Goal: Transaction & Acquisition: Purchase product/service

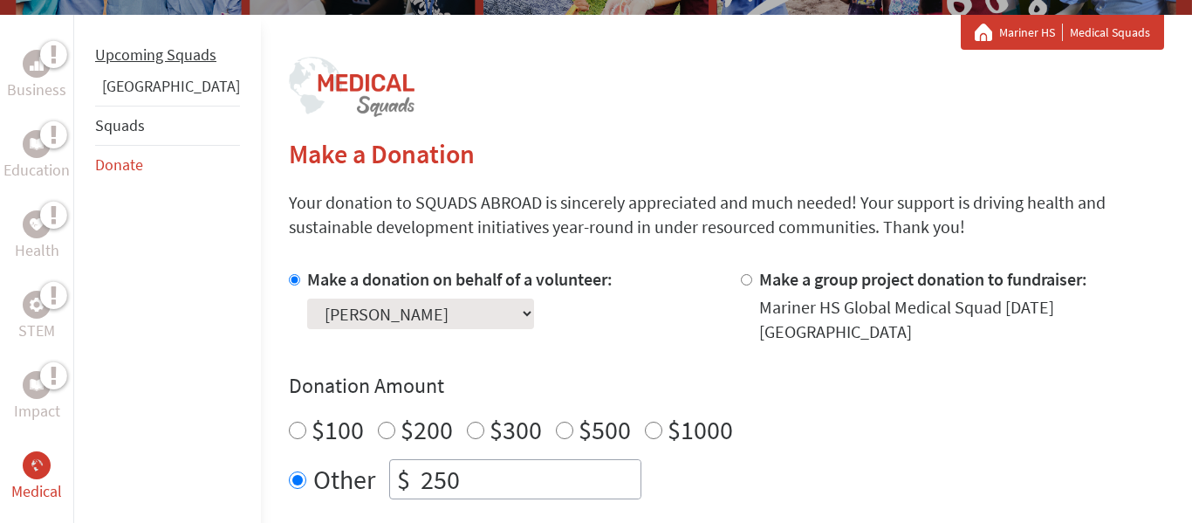
scroll to position [308, 0]
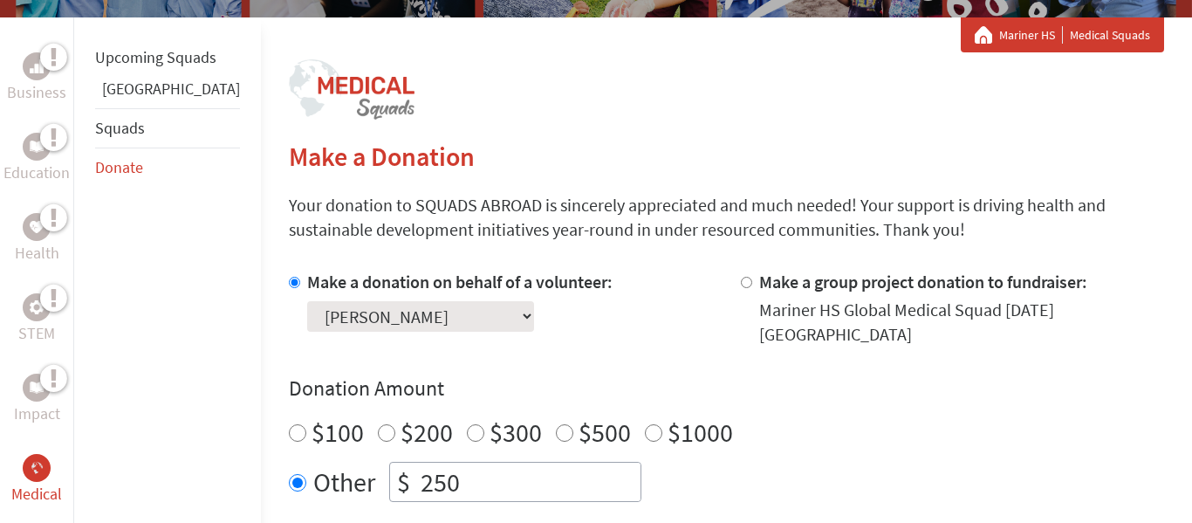
click at [361, 310] on select "Select a volunteer... [PERSON_NAME] [PERSON_NAME] [PERSON_NAME] [PERSON_NAME] […" at bounding box center [420, 316] width 227 height 31
click at [356, 304] on select "Select a volunteer... [PERSON_NAME] [PERSON_NAME] [PERSON_NAME] [PERSON_NAME] […" at bounding box center [420, 316] width 227 height 31
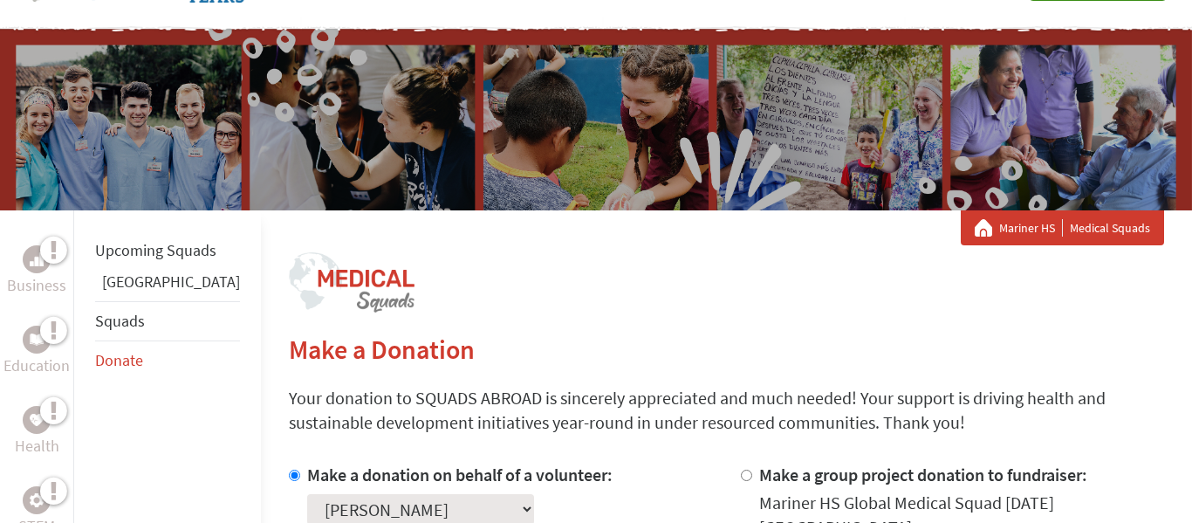
scroll to position [0, 0]
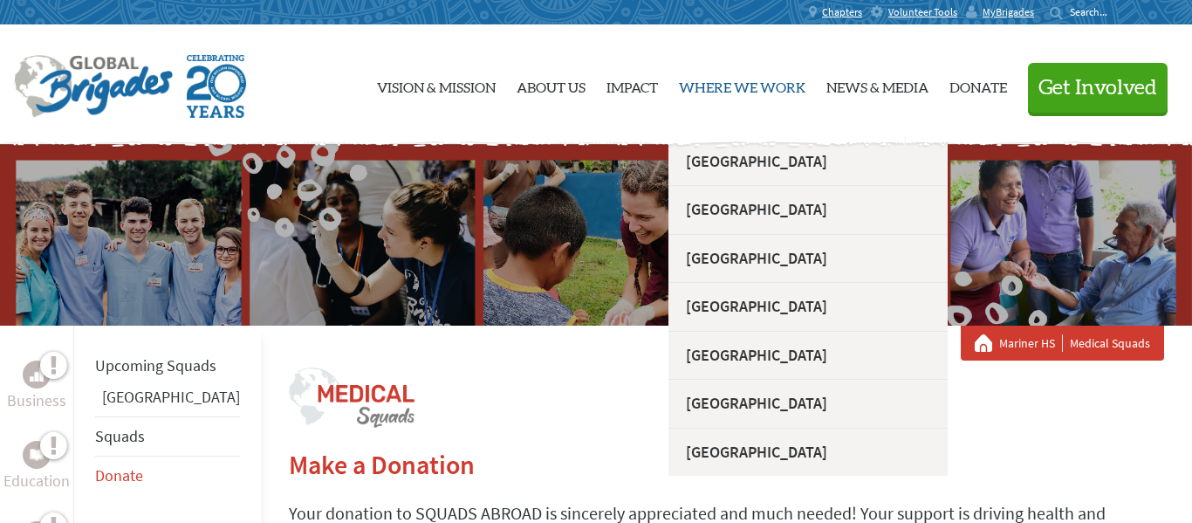
click at [682, 66] on link "Where We Work" at bounding box center [742, 84] width 127 height 91
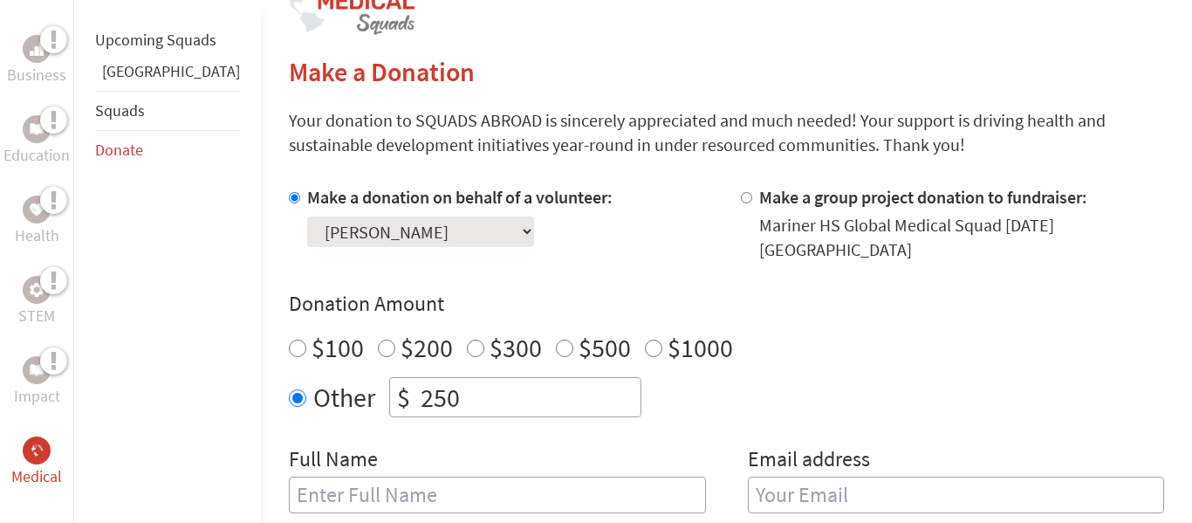
scroll to position [1, 0]
click at [289, 339] on input "$100" at bounding box center [297, 347] width 17 height 17
radio input "true"
click at [135, 120] on link "Squads" at bounding box center [120, 110] width 50 height 20
